Goal: Transaction & Acquisition: Purchase product/service

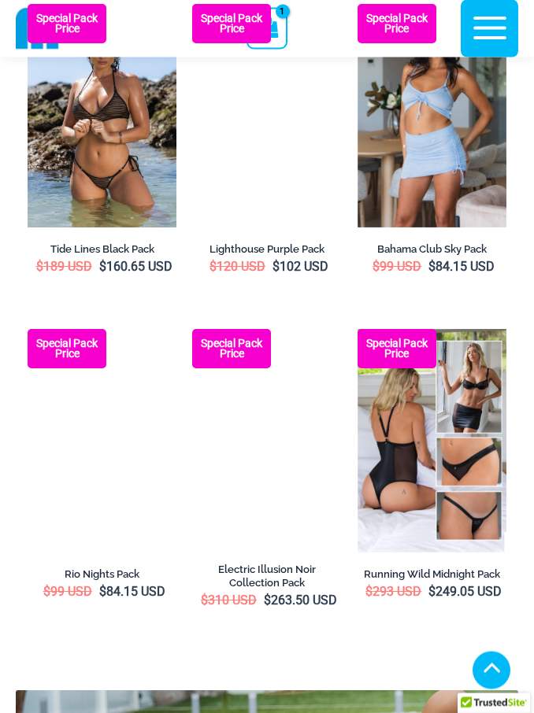
scroll to position [3418, 0]
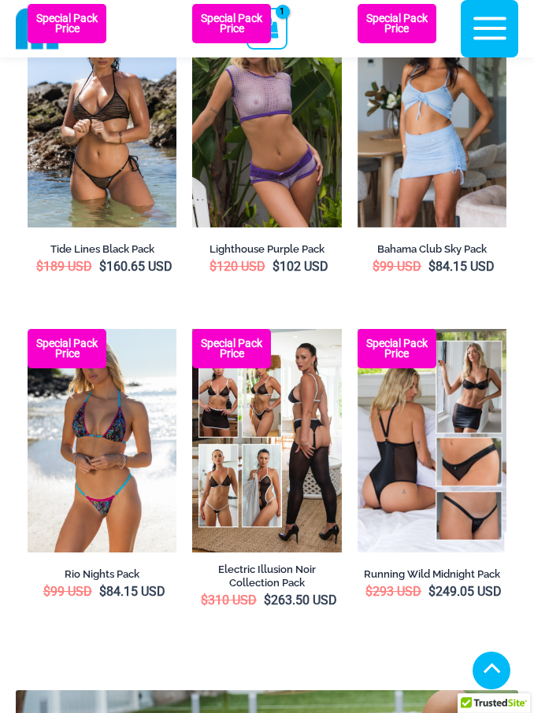
click at [28, 329] on img at bounding box center [28, 329] width 0 height 0
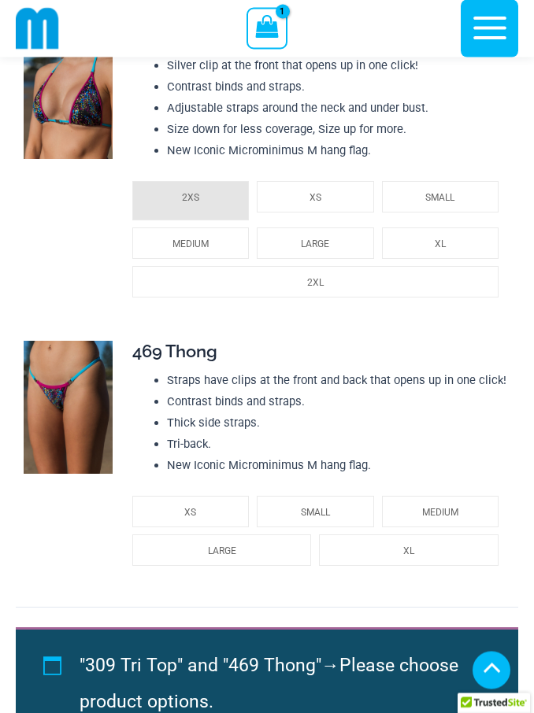
scroll to position [2221, 0]
click at [51, 36] on img at bounding box center [37, 28] width 43 height 43
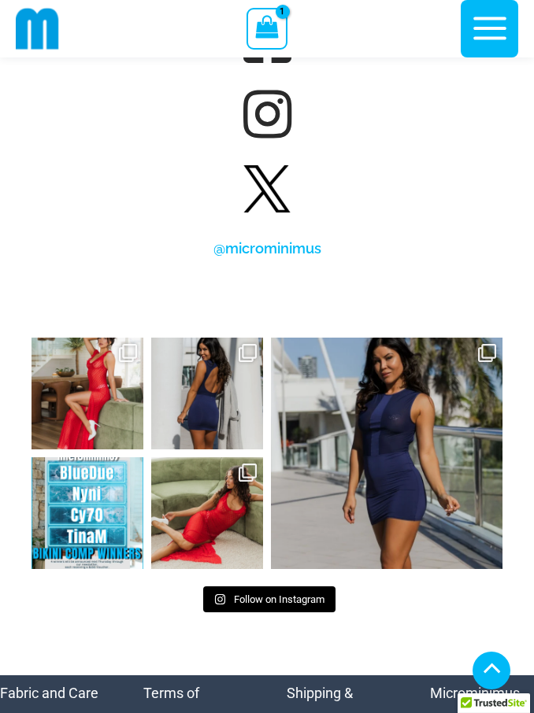
scroll to position [9135, 0]
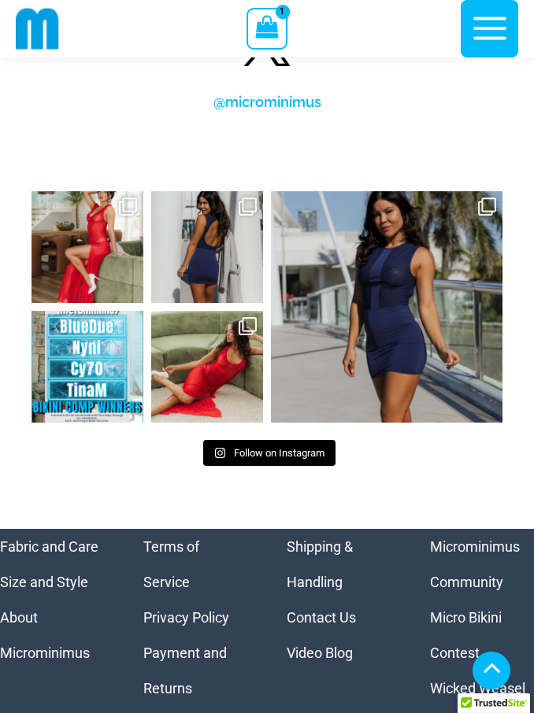
click at [506, 39] on icon "button" at bounding box center [489, 28] width 39 height 39
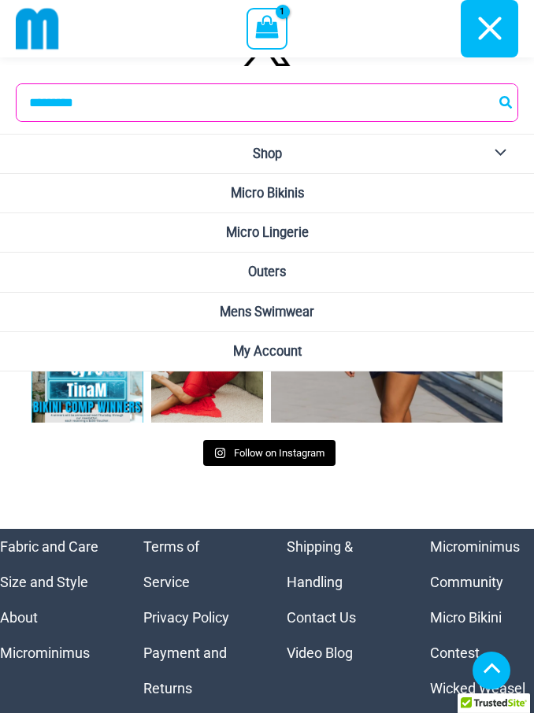
click at [304, 194] on span "Micro Bikinis" at bounding box center [267, 193] width 73 height 15
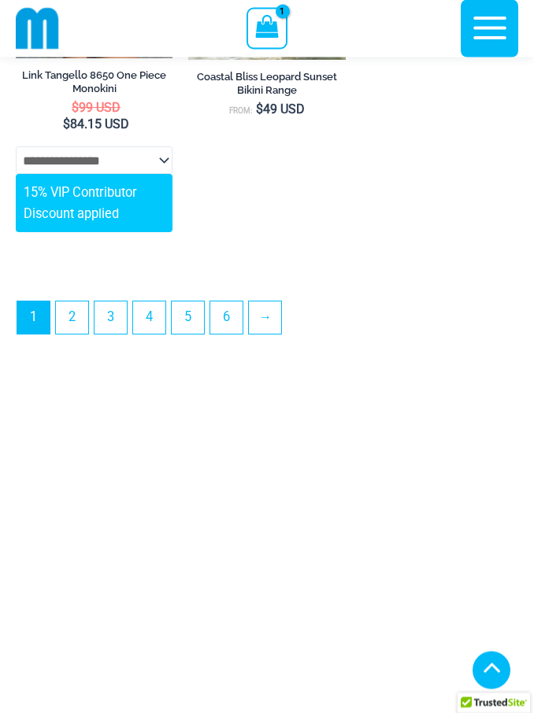
scroll to position [5273, 0]
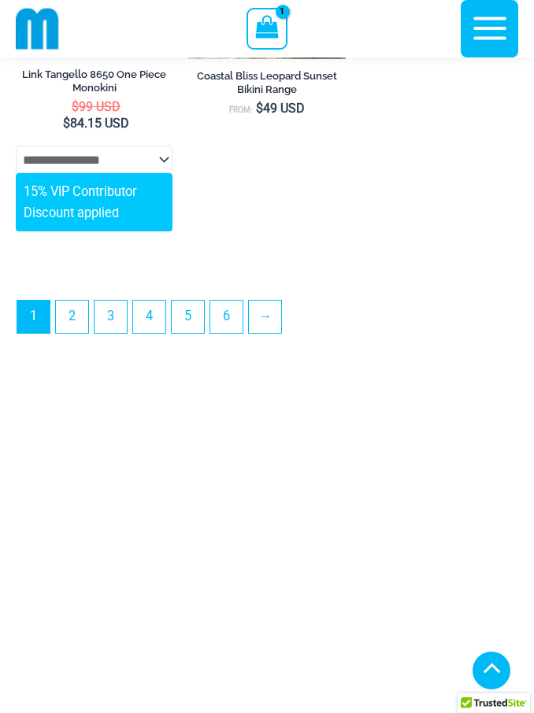
click at [76, 333] on link "2" at bounding box center [72, 317] width 32 height 32
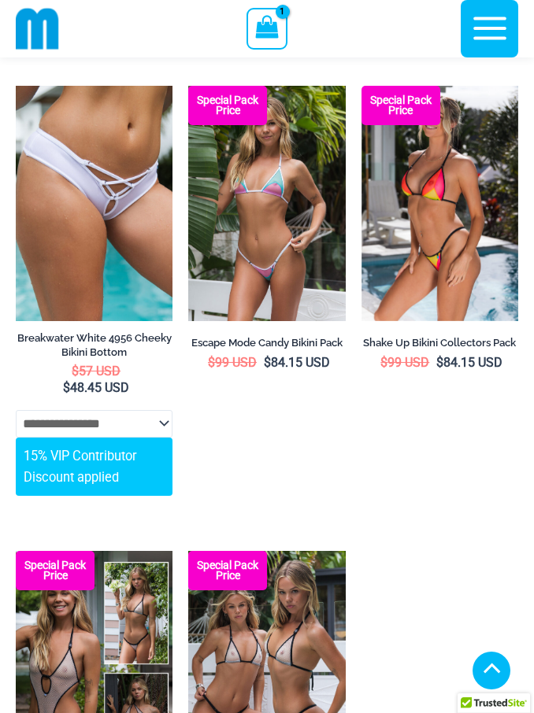
scroll to position [4220, 0]
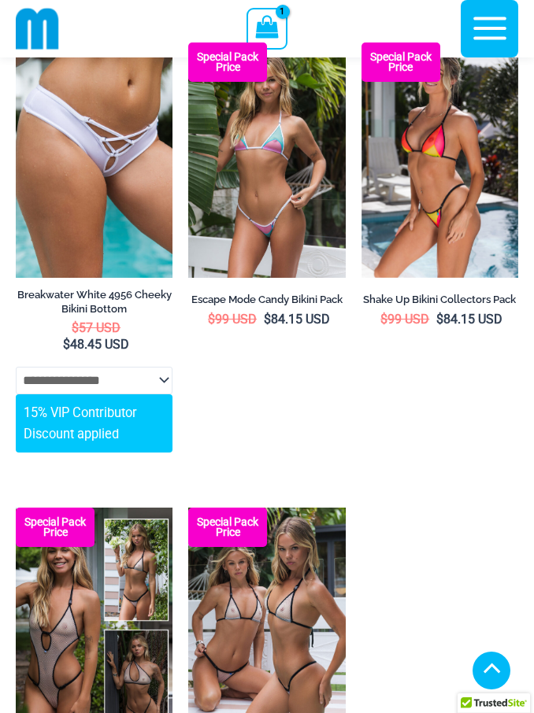
click at [16, 508] on img at bounding box center [16, 508] width 0 height 0
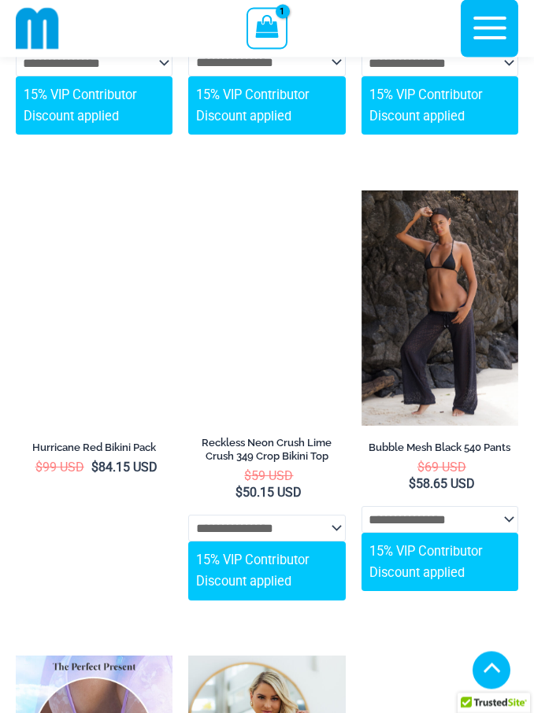
scroll to position [7720, 0]
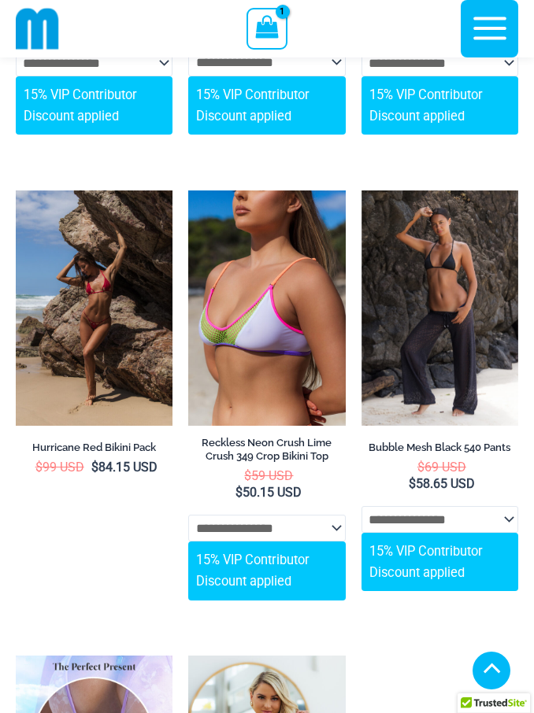
click at [361, 190] on img at bounding box center [361, 190] width 0 height 0
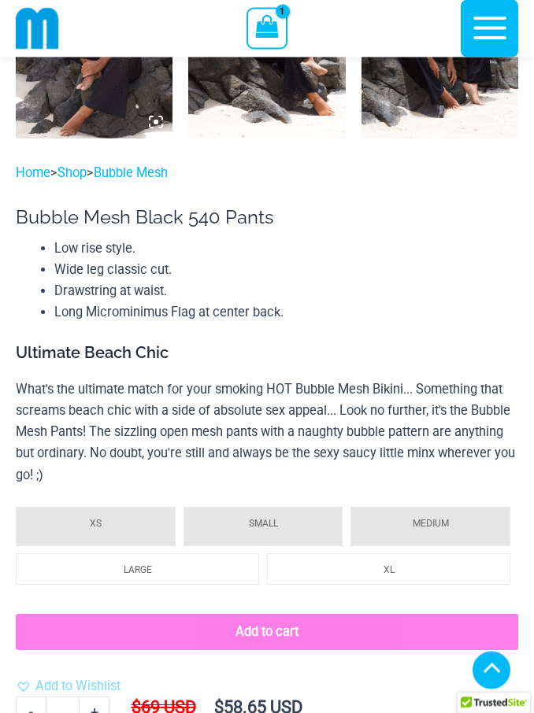
scroll to position [1213, 0]
click at [138, 532] on li "XS" at bounding box center [96, 526] width 160 height 39
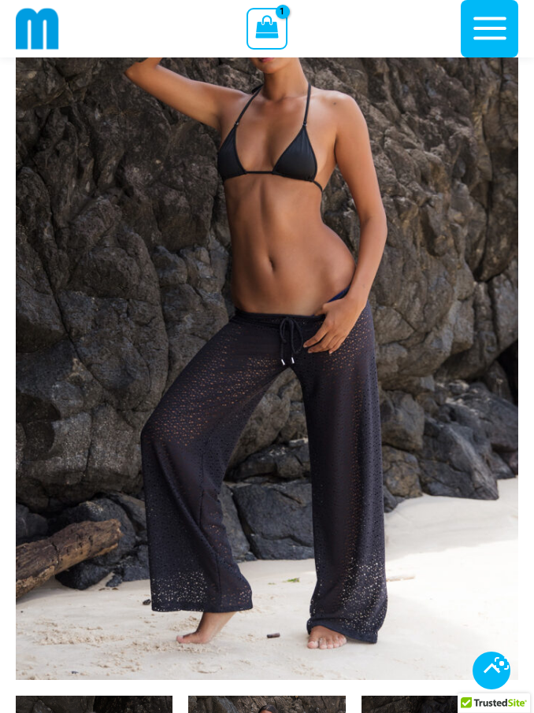
scroll to position [0, 0]
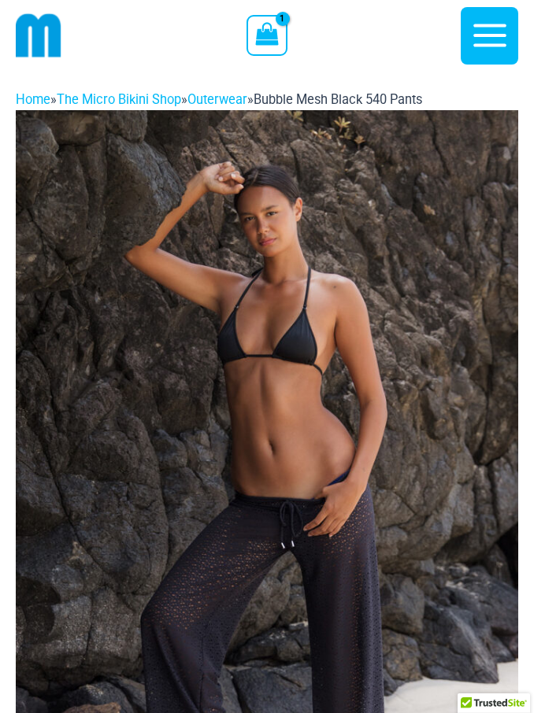
click at [490, 51] on icon "button" at bounding box center [489, 35] width 39 height 39
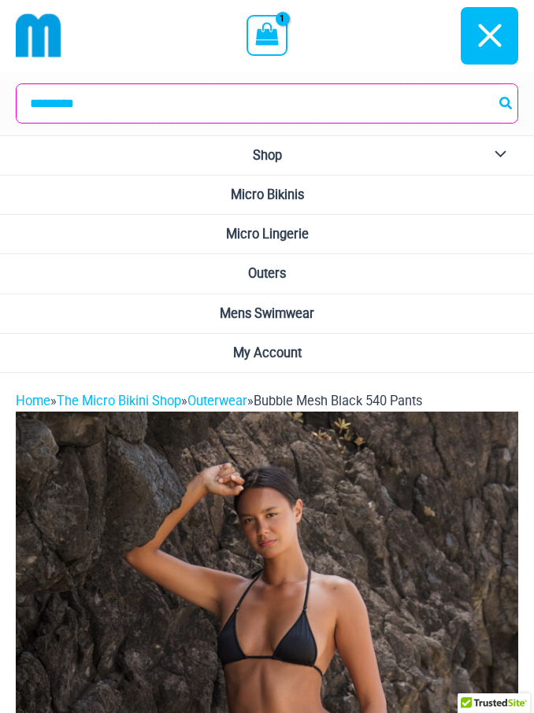
click at [273, 110] on input "Search for:" at bounding box center [267, 103] width 501 height 39
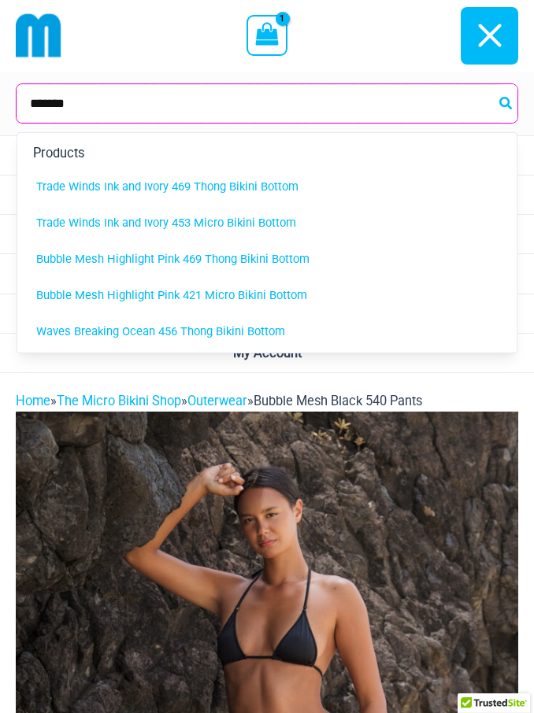
type input "******"
click at [506, 103] on button "Search" at bounding box center [506, 103] width 20 height 39
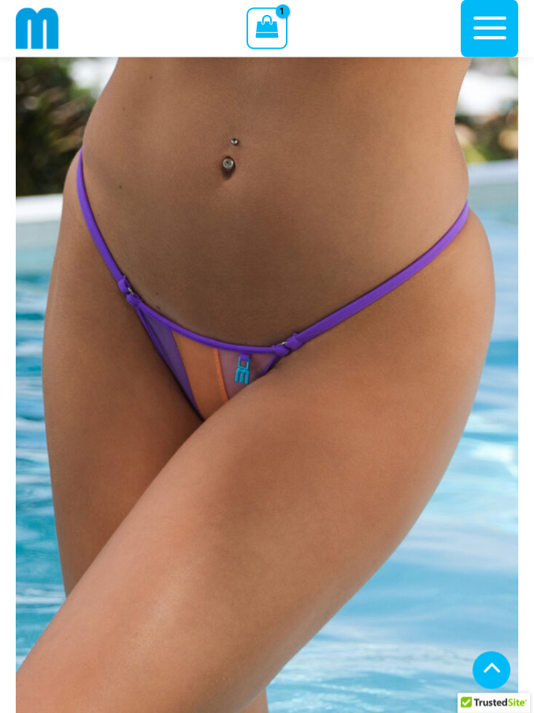
scroll to position [10598, 0]
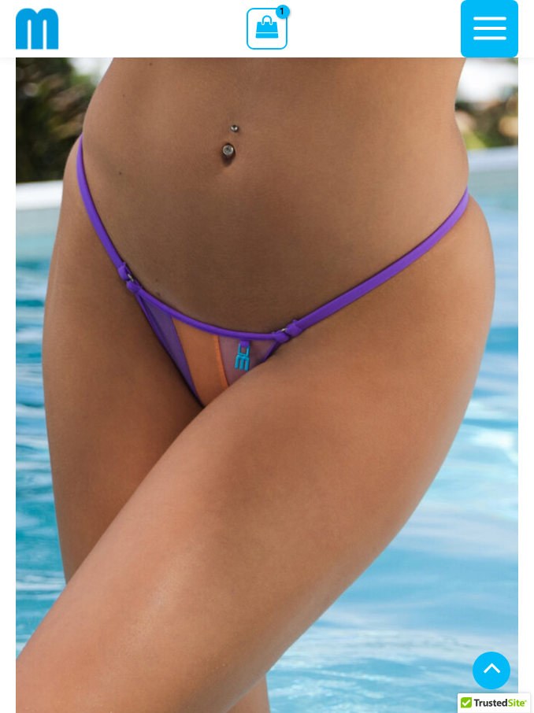
click at [302, 346] on img at bounding box center [267, 342] width 502 height 754
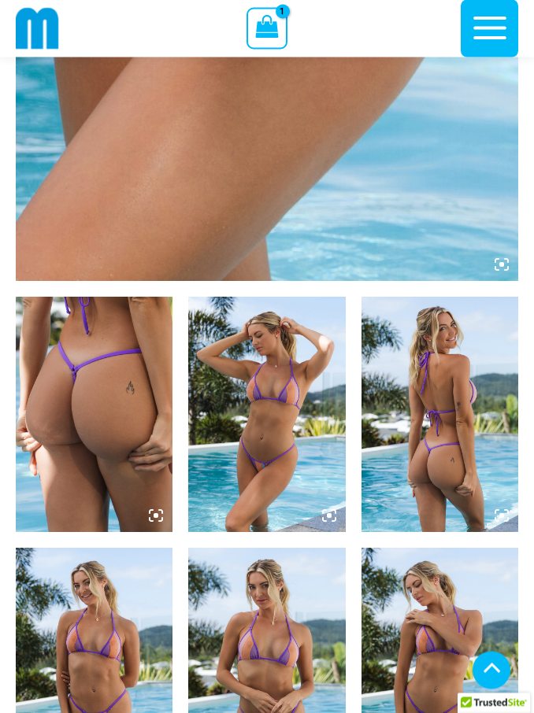
scroll to position [696, 0]
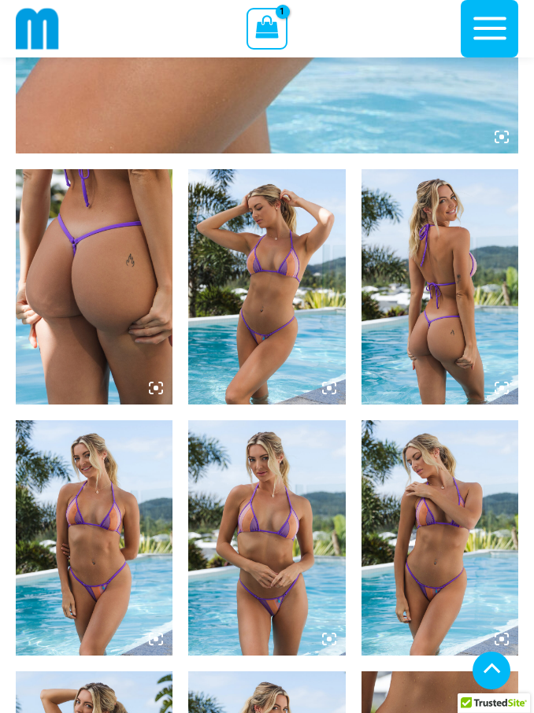
click at [497, 386] on icon at bounding box center [496, 384] width 3 height 3
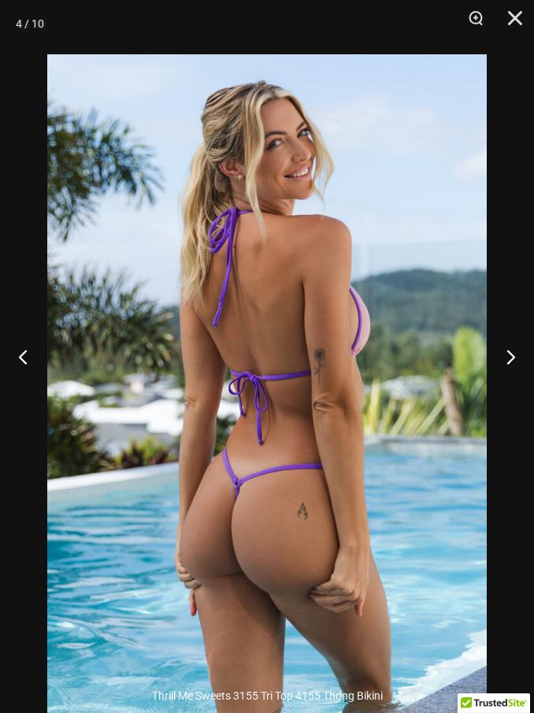
click at [512, 35] on button "Close" at bounding box center [509, 23] width 39 height 47
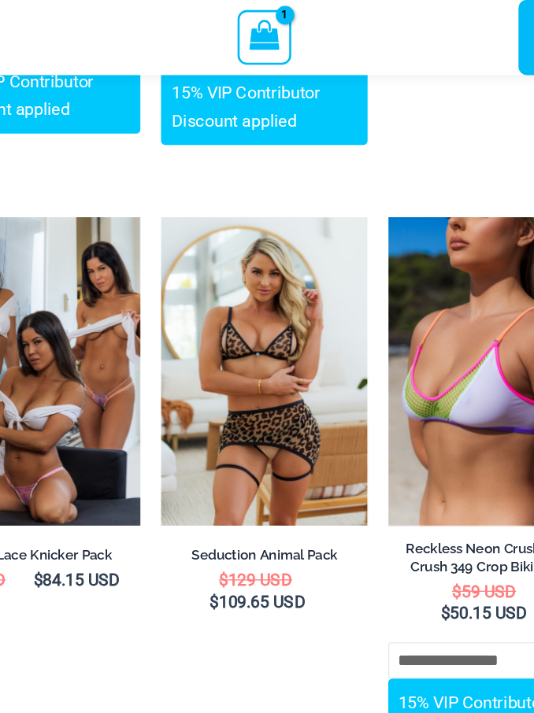
scroll to position [5660, 0]
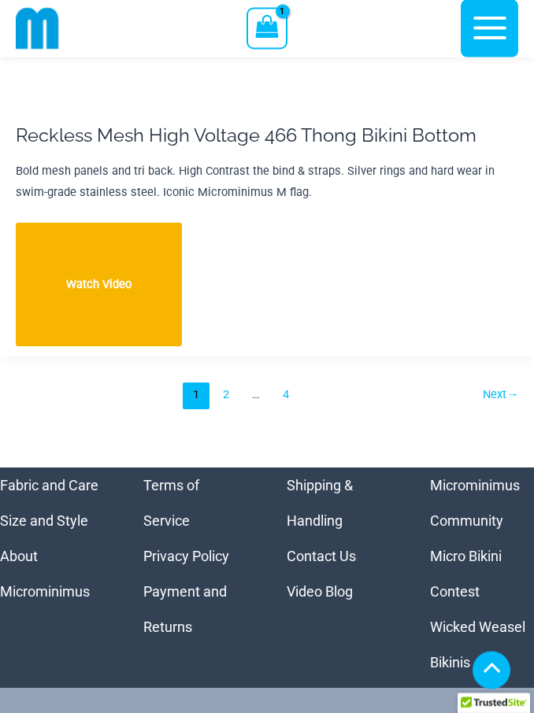
scroll to position [34280, 0]
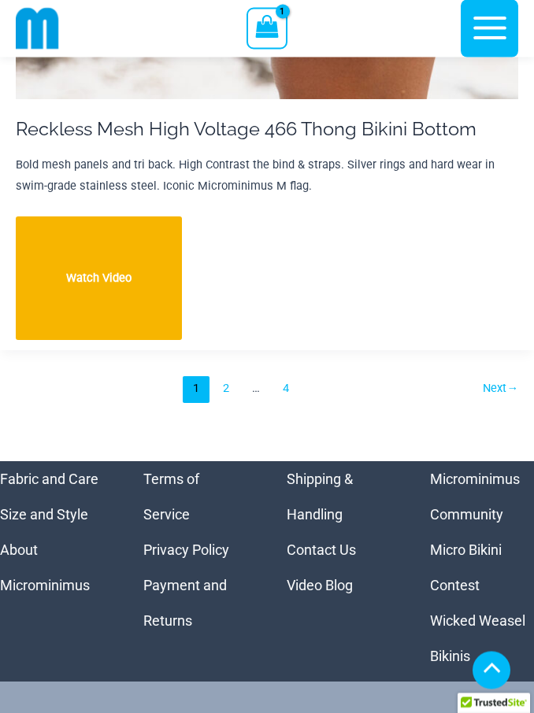
click at [230, 377] on link "2" at bounding box center [226, 390] width 27 height 27
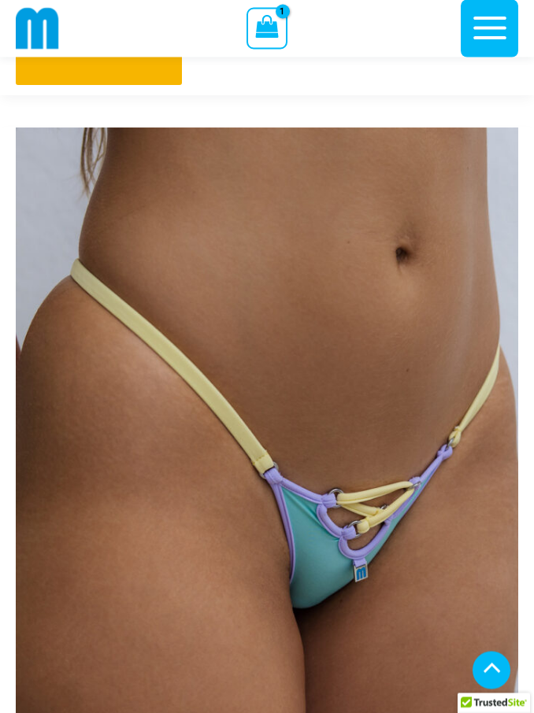
scroll to position [27046, 0]
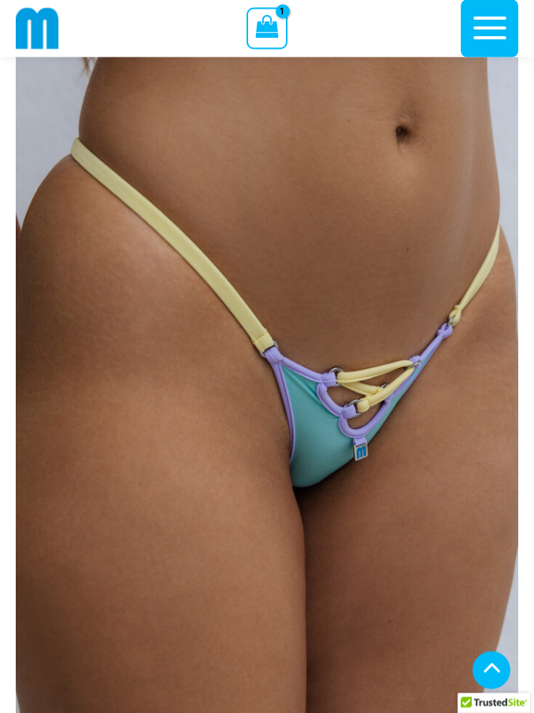
click at [366, 423] on img at bounding box center [267, 383] width 502 height 753
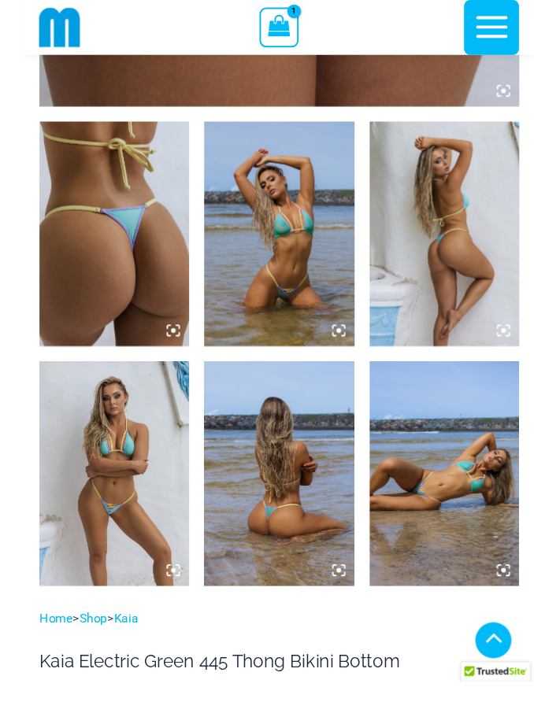
scroll to position [805, 0]
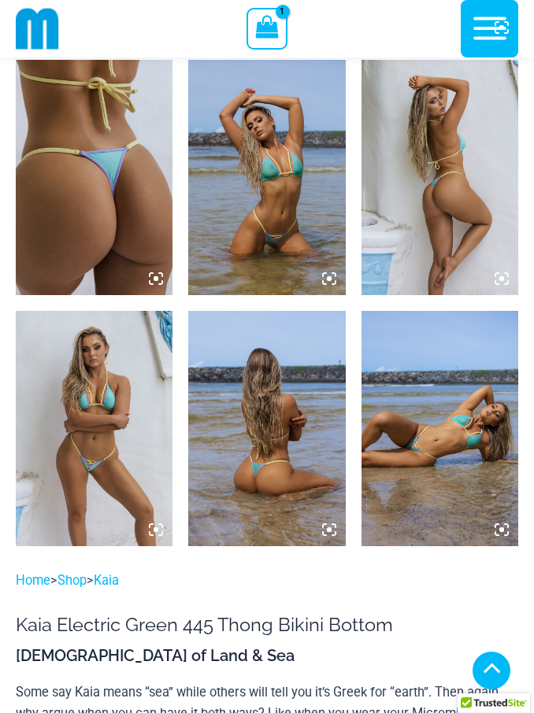
click at [296, 488] on img at bounding box center [266, 428] width 157 height 235
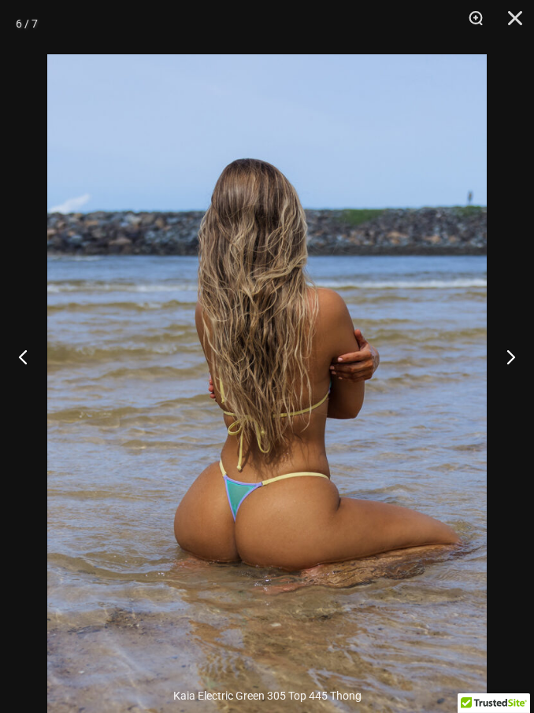
click at [525, 382] on button "Next" at bounding box center [504, 356] width 59 height 79
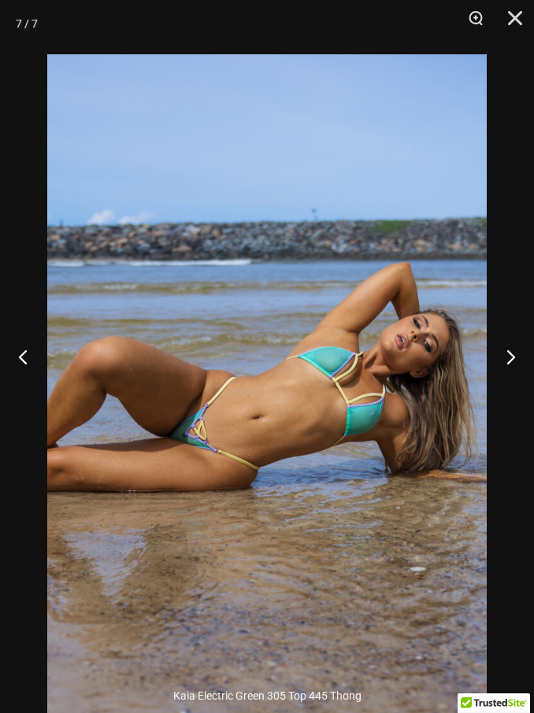
click at [512, 387] on button "Next" at bounding box center [504, 356] width 59 height 79
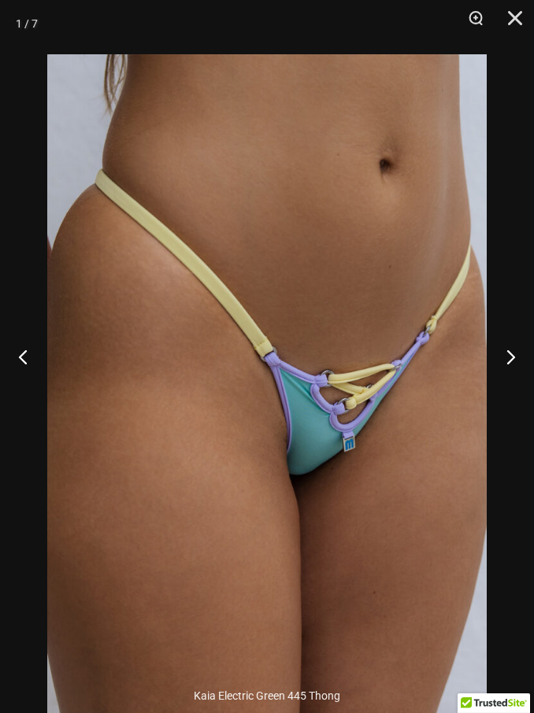
click at [511, 394] on button "Next" at bounding box center [504, 356] width 59 height 79
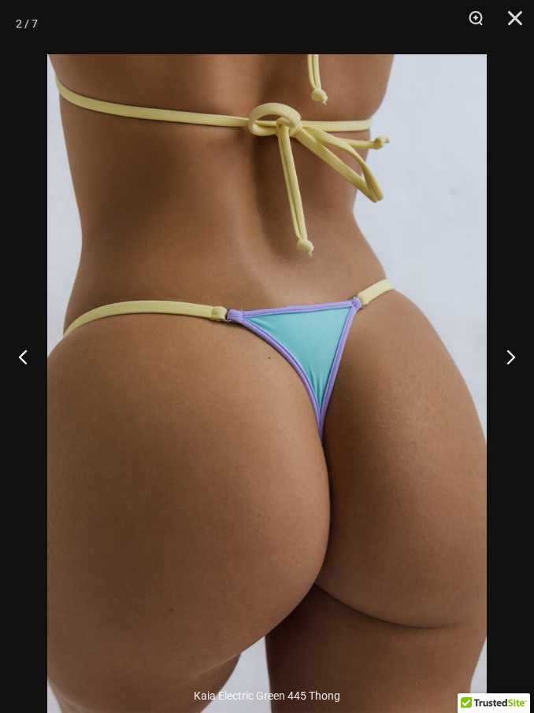
click at [526, 24] on button "Close" at bounding box center [509, 23] width 39 height 47
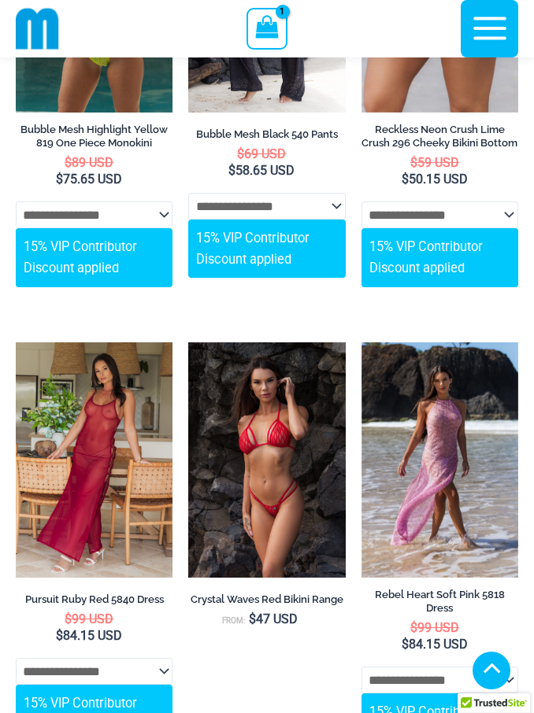
scroll to position [4968, 0]
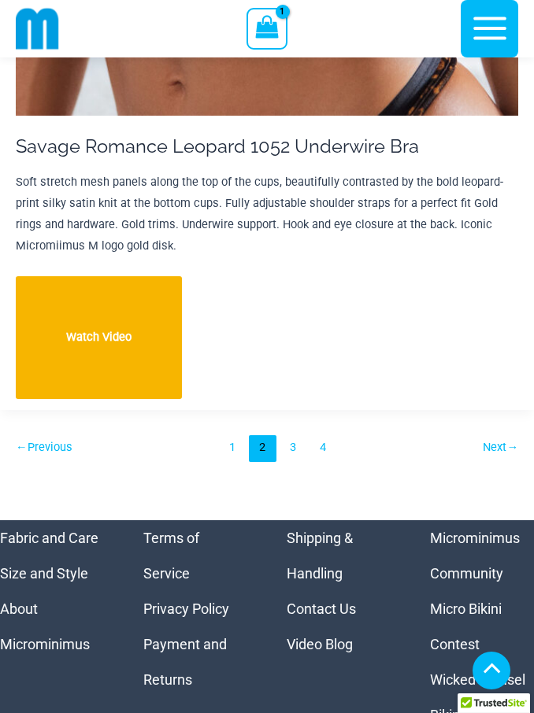
scroll to position [32839, 0]
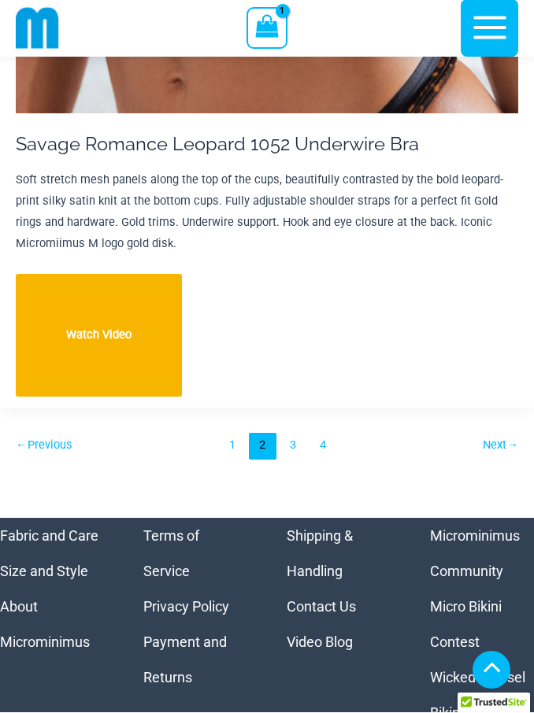
click at [288, 434] on link "3" at bounding box center [292, 447] width 27 height 27
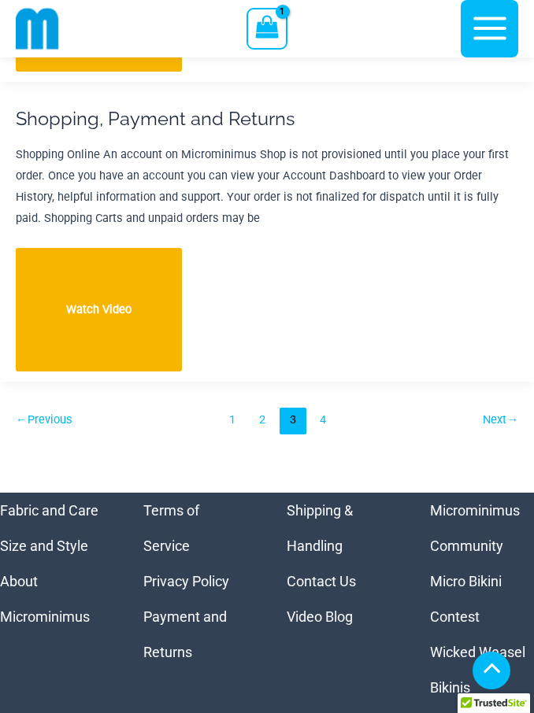
scroll to position [14617, 0]
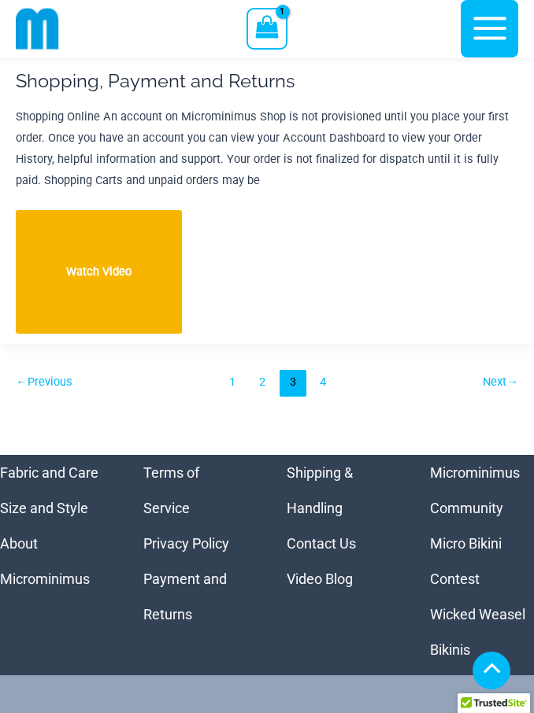
click at [324, 370] on link "4" at bounding box center [322, 383] width 27 height 27
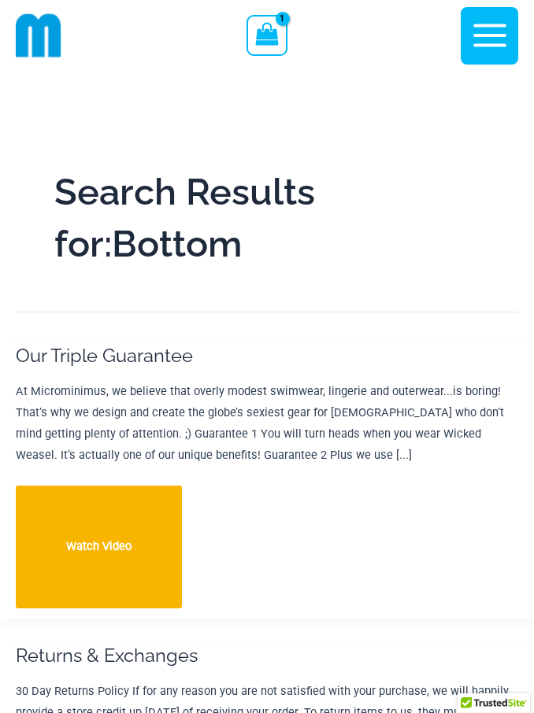
click at [53, 43] on img at bounding box center [39, 36] width 46 height 46
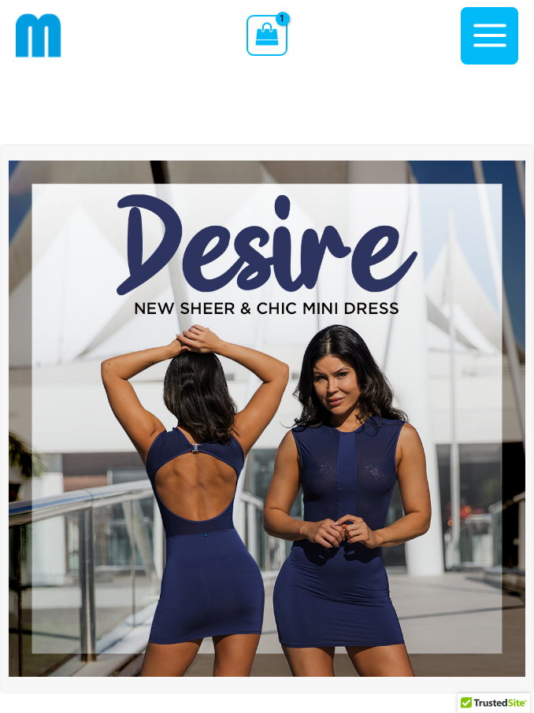
click at [57, 42] on img at bounding box center [39, 36] width 46 height 46
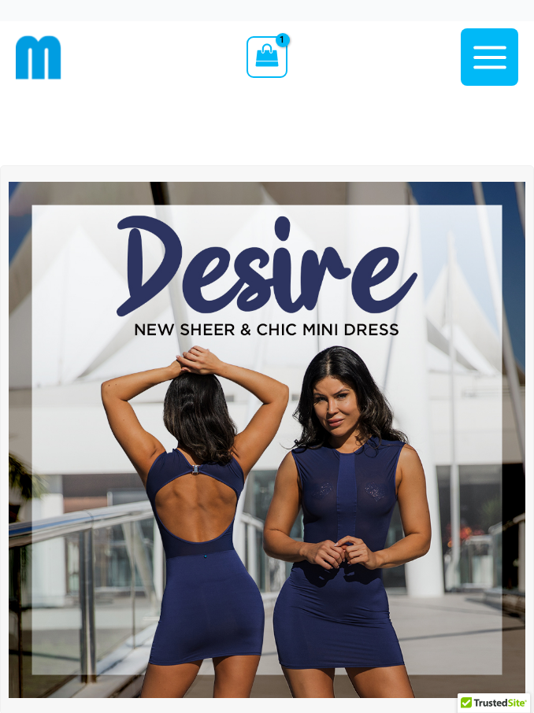
click at [105, 81] on div at bounding box center [123, 57] width 215 height 72
click at [486, 58] on icon "button" at bounding box center [489, 57] width 33 height 23
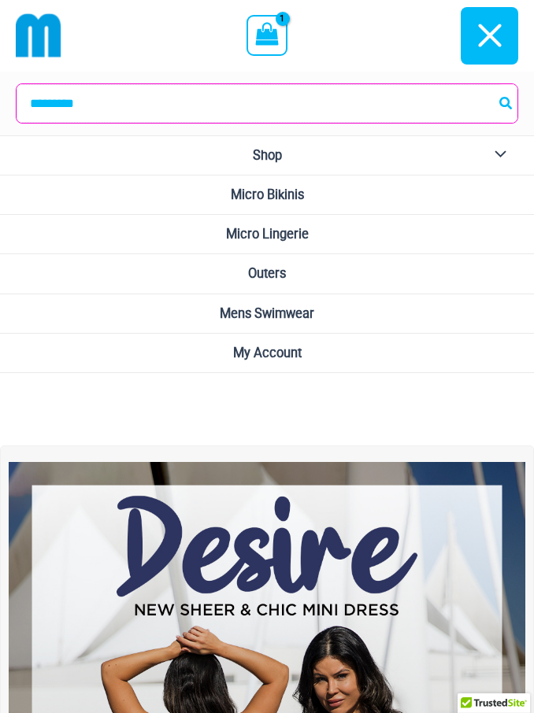
click at [338, 115] on input "Search for:" at bounding box center [267, 103] width 501 height 39
type input "****"
click at [506, 103] on button "Search" at bounding box center [506, 103] width 20 height 39
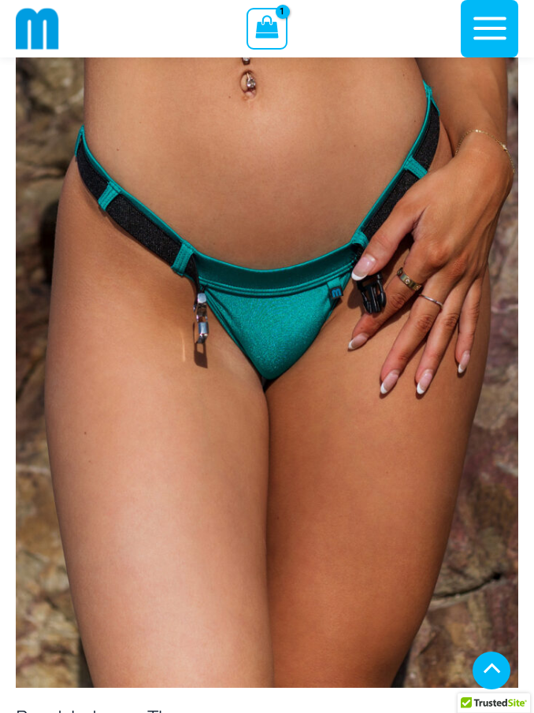
scroll to position [8489, 0]
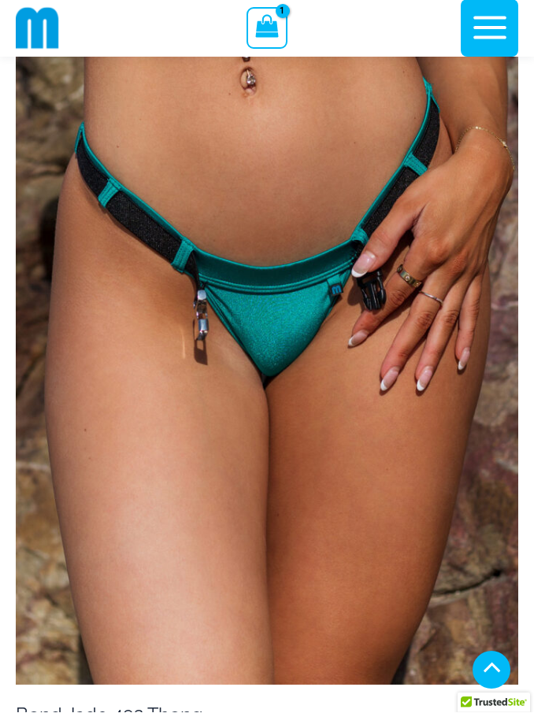
click at [277, 354] on img at bounding box center [267, 308] width 502 height 753
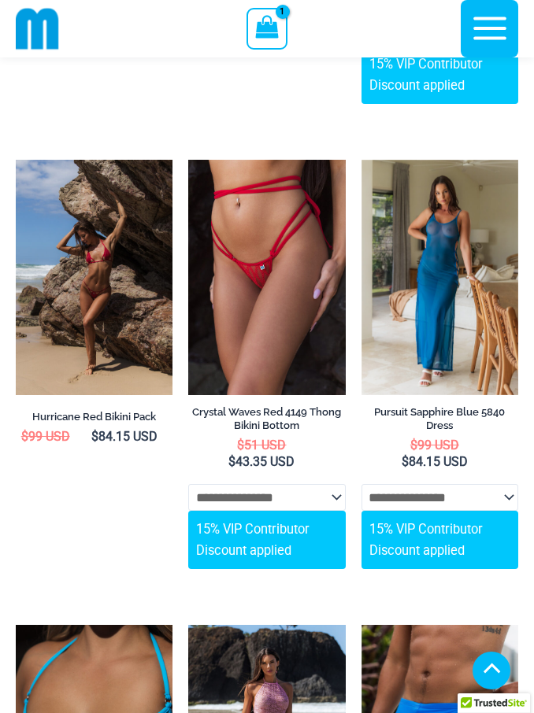
scroll to position [3928, 0]
